Goal: Transaction & Acquisition: Purchase product/service

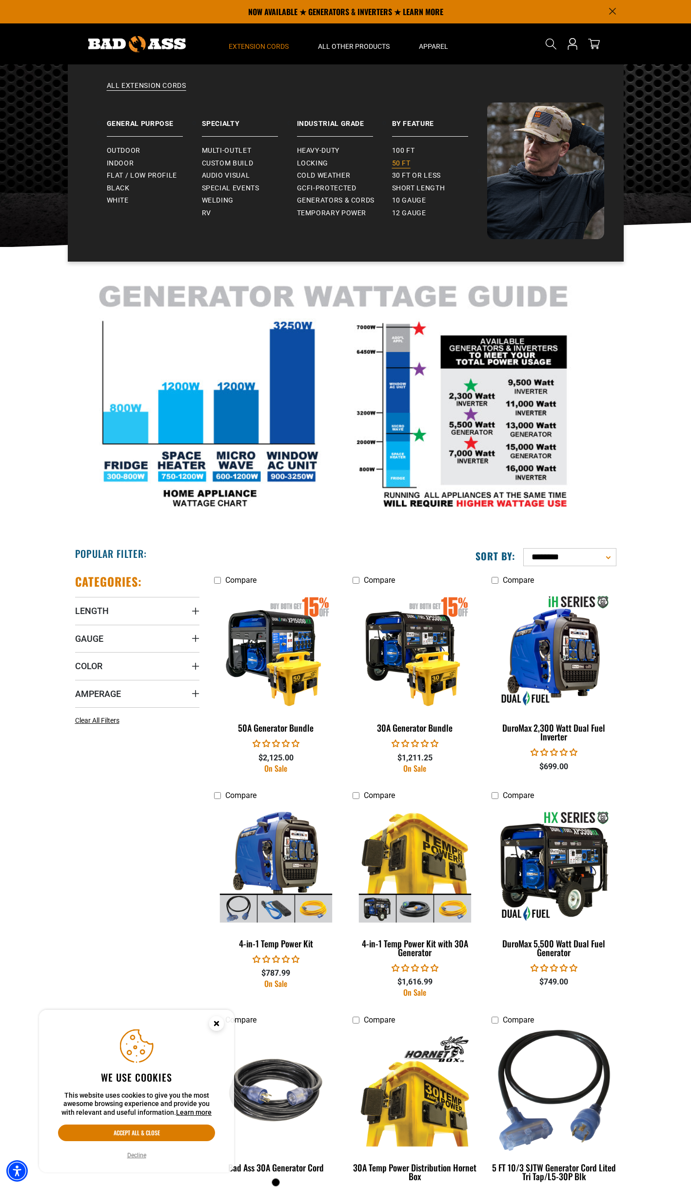
click at [409, 163] on span "50 ft" at bounding box center [401, 163] width 19 height 9
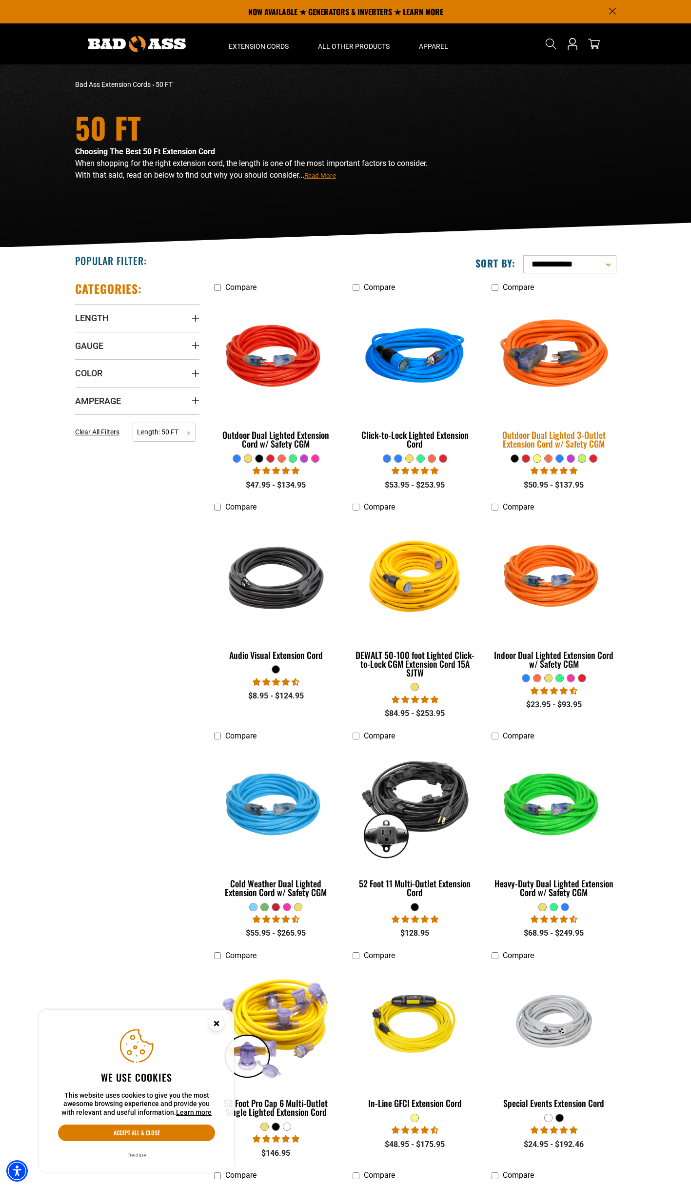
click at [564, 435] on div "Outdoor Dual Lighted 3-Outlet Extension Cord w/ Safety CGM" at bounding box center [554, 439] width 124 height 18
